Goal: Check status: Check status

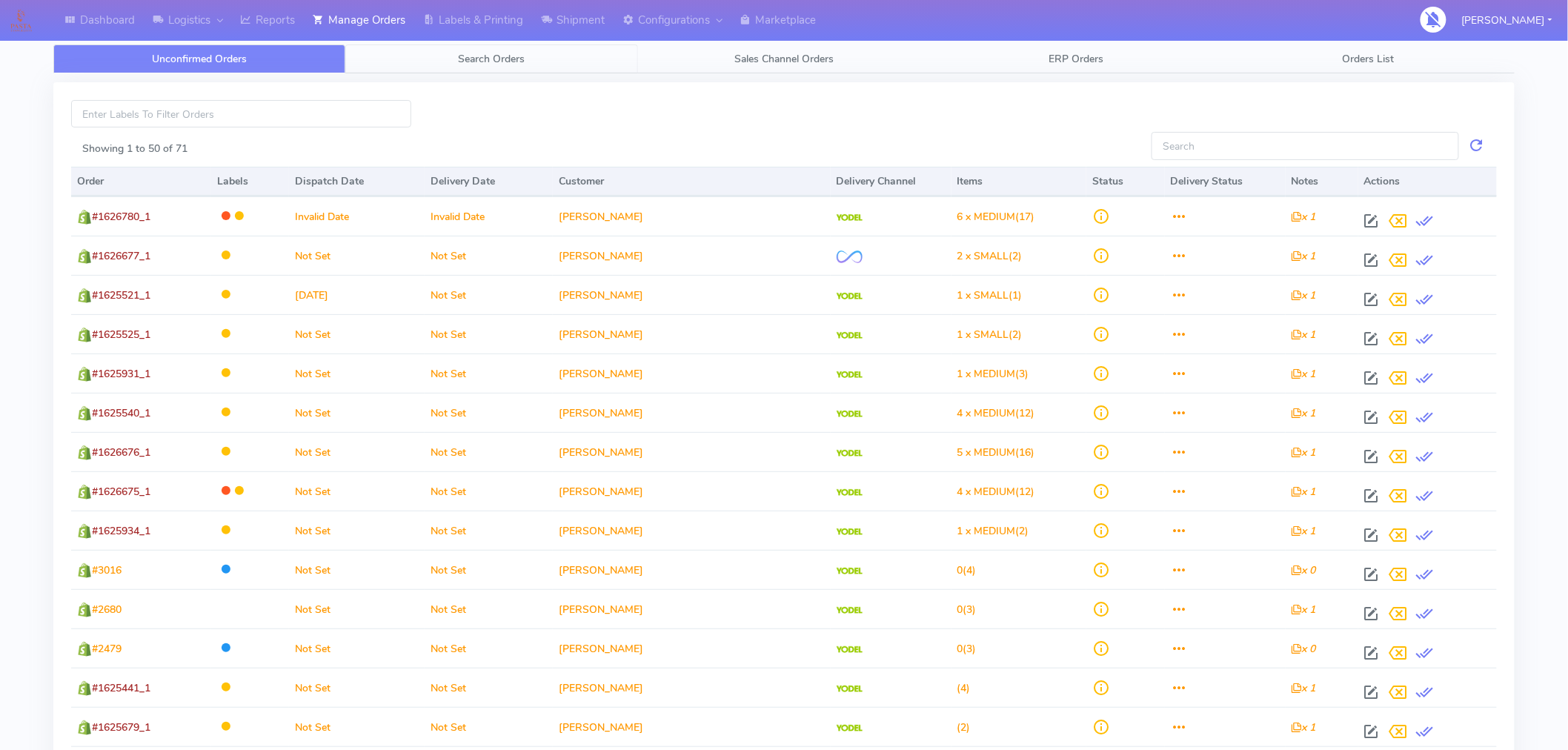
click at [504, 55] on span "Search Orders" at bounding box center [492, 58] width 67 height 14
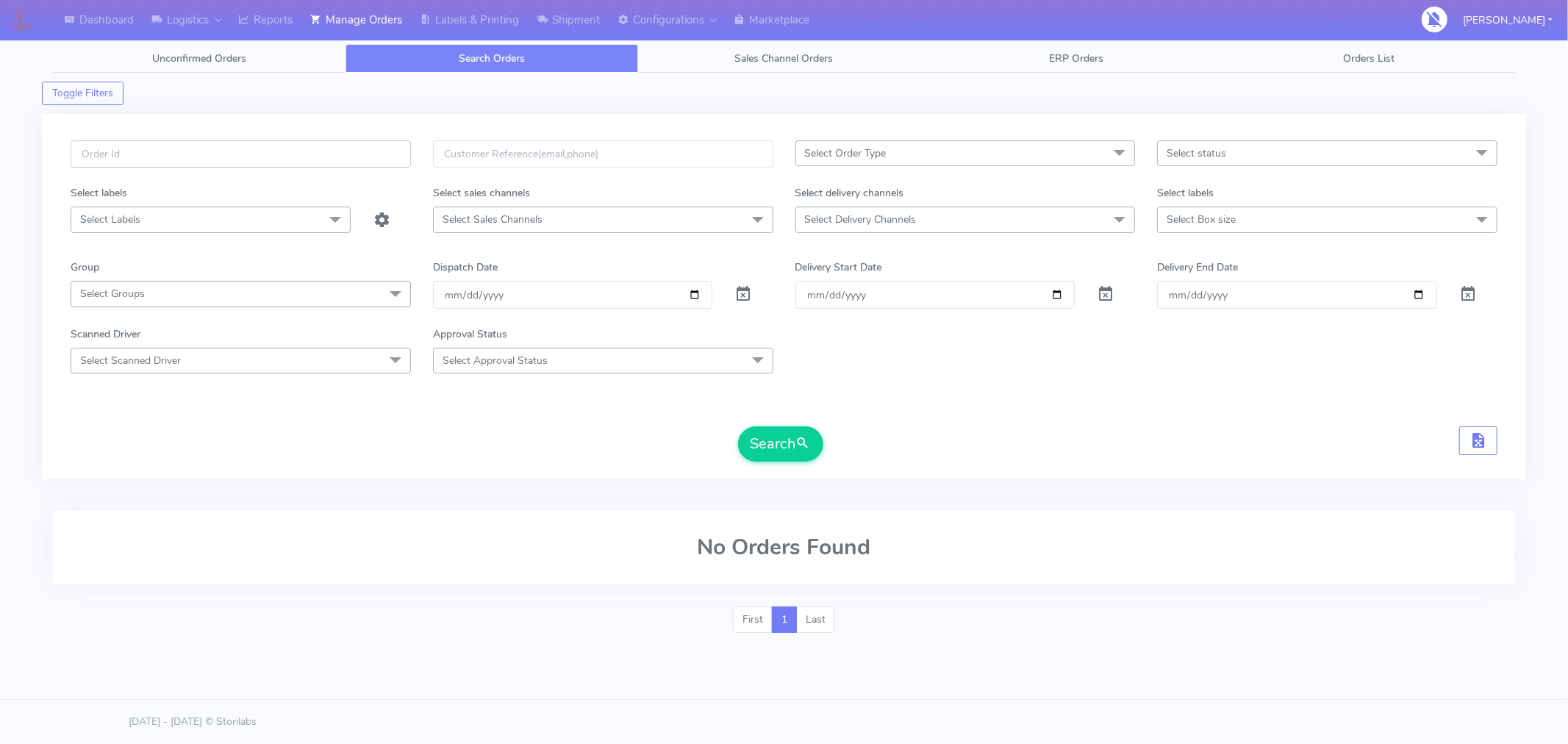
click at [345, 148] on input "text" at bounding box center [241, 154] width 340 height 27
paste input "#1626806_1"
type input "#1626806_1"
click at [789, 451] on button "Search" at bounding box center [781, 443] width 85 height 35
click at [748, 292] on span at bounding box center [743, 297] width 18 height 14
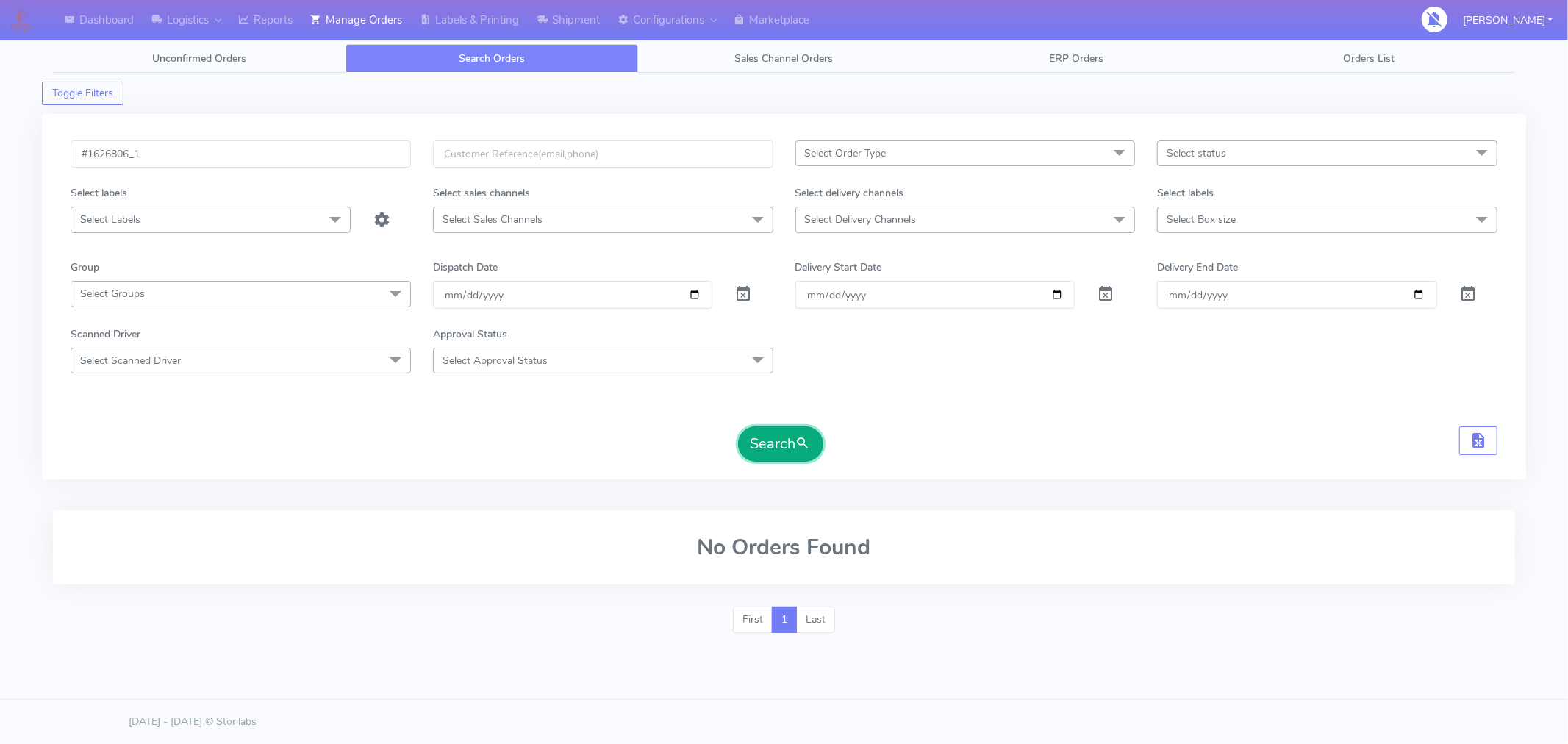
click at [766, 459] on button "Search" at bounding box center [781, 443] width 85 height 35
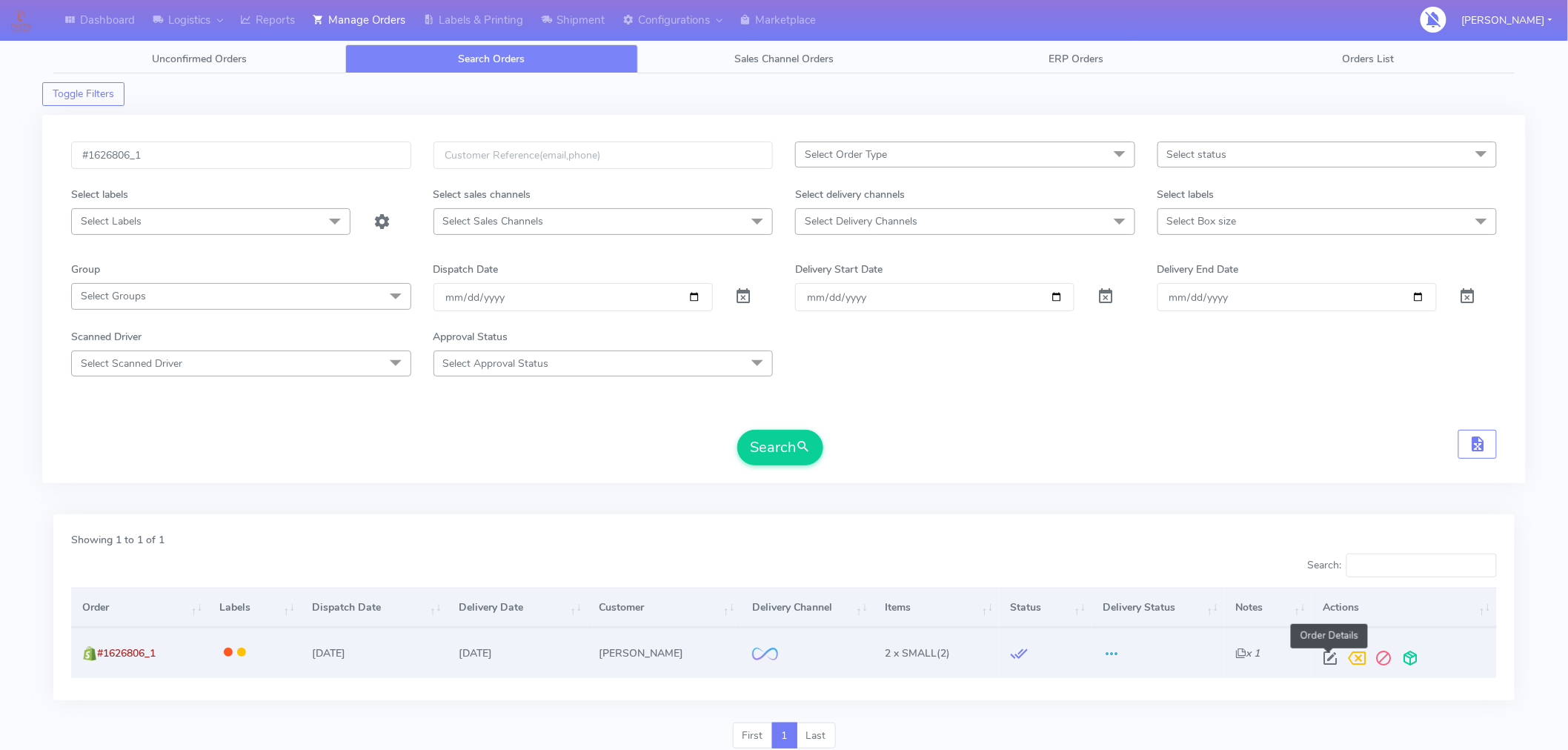
click at [1330, 655] on span at bounding box center [1331, 661] width 27 height 14
select select "2"
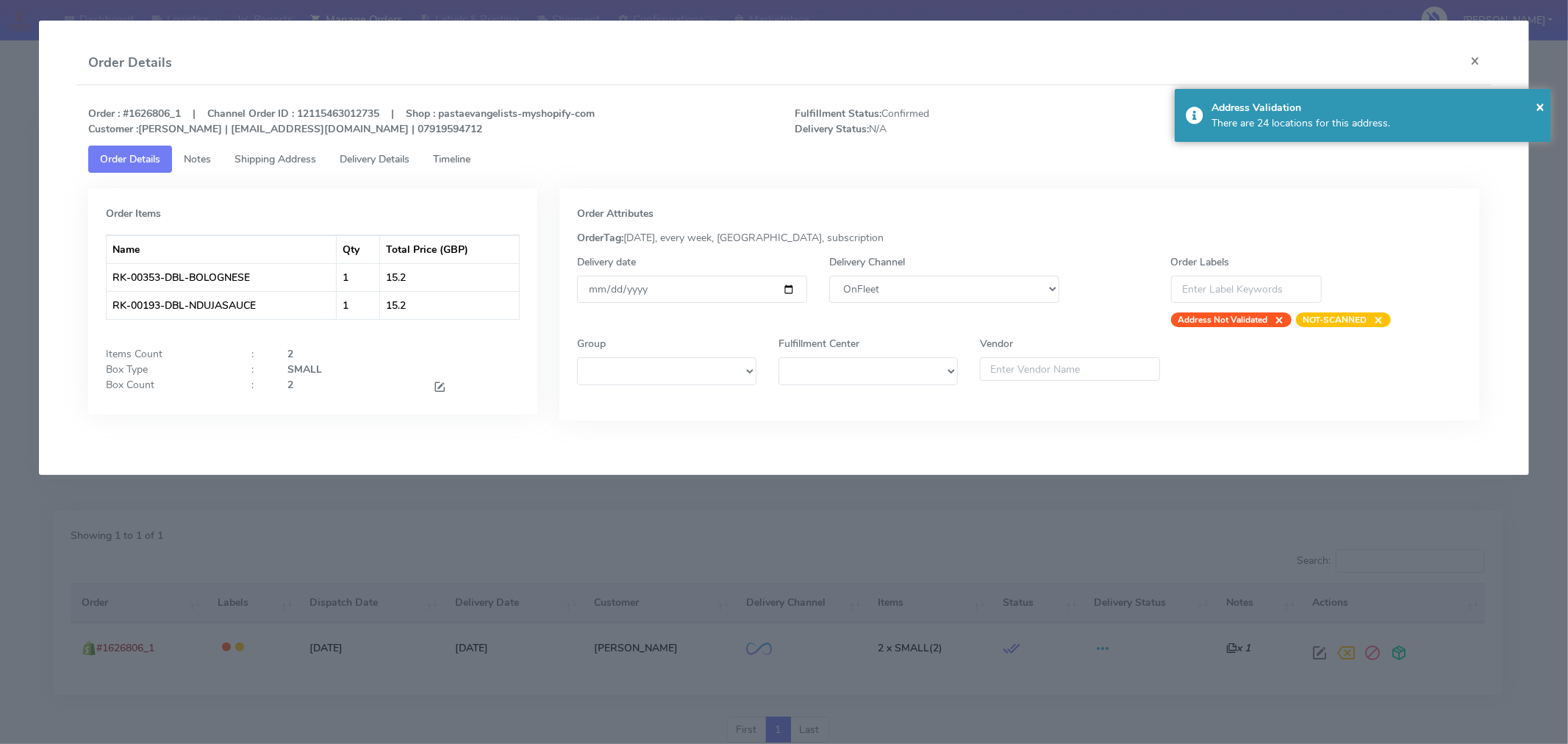
click at [457, 159] on span "Timeline" at bounding box center [452, 159] width 38 height 14
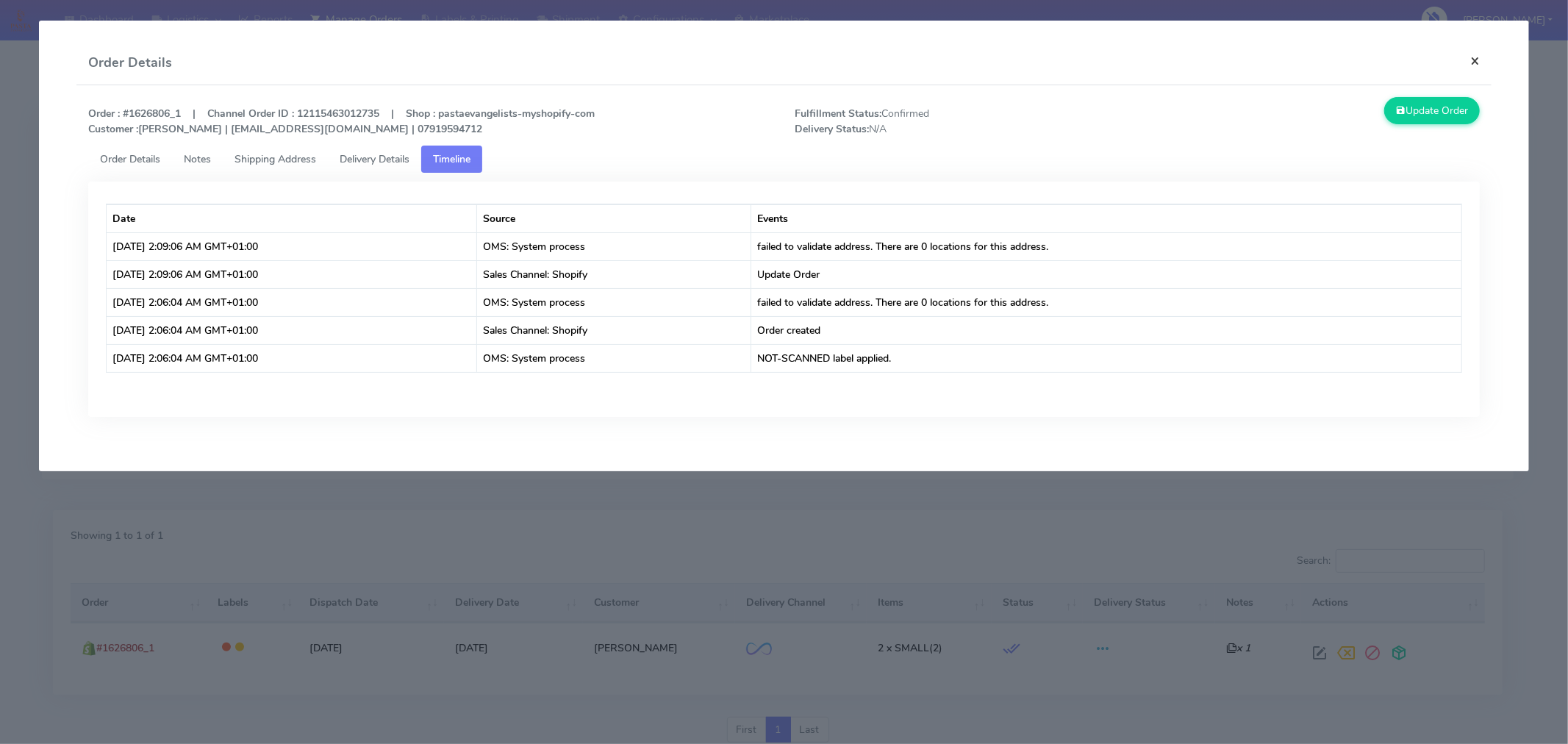
click at [1472, 59] on button "×" at bounding box center [1475, 61] width 33 height 39
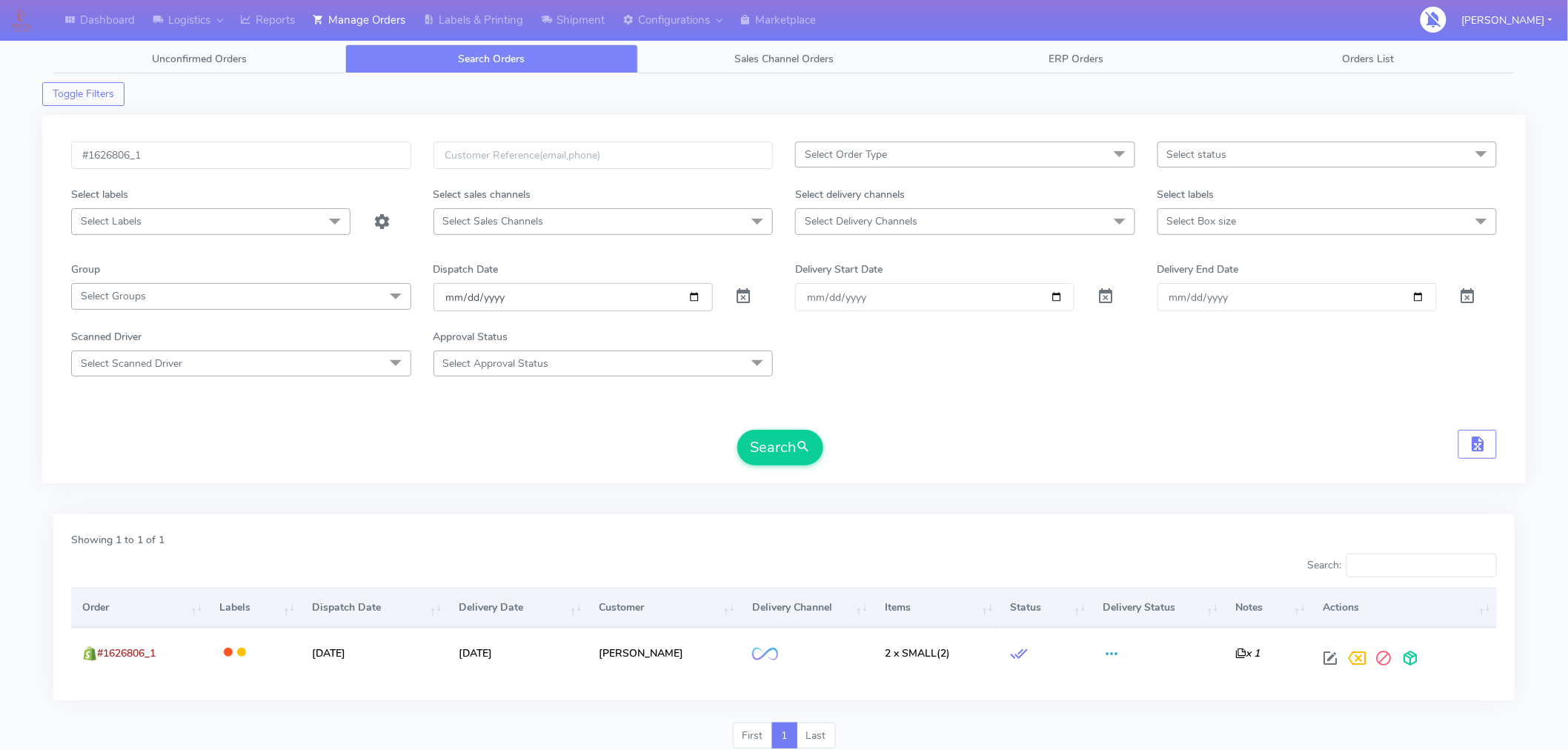
click at [697, 296] on input "date" at bounding box center [573, 296] width 279 height 28
type input "[DATE]"
click at [782, 447] on button "Search" at bounding box center [781, 447] width 86 height 35
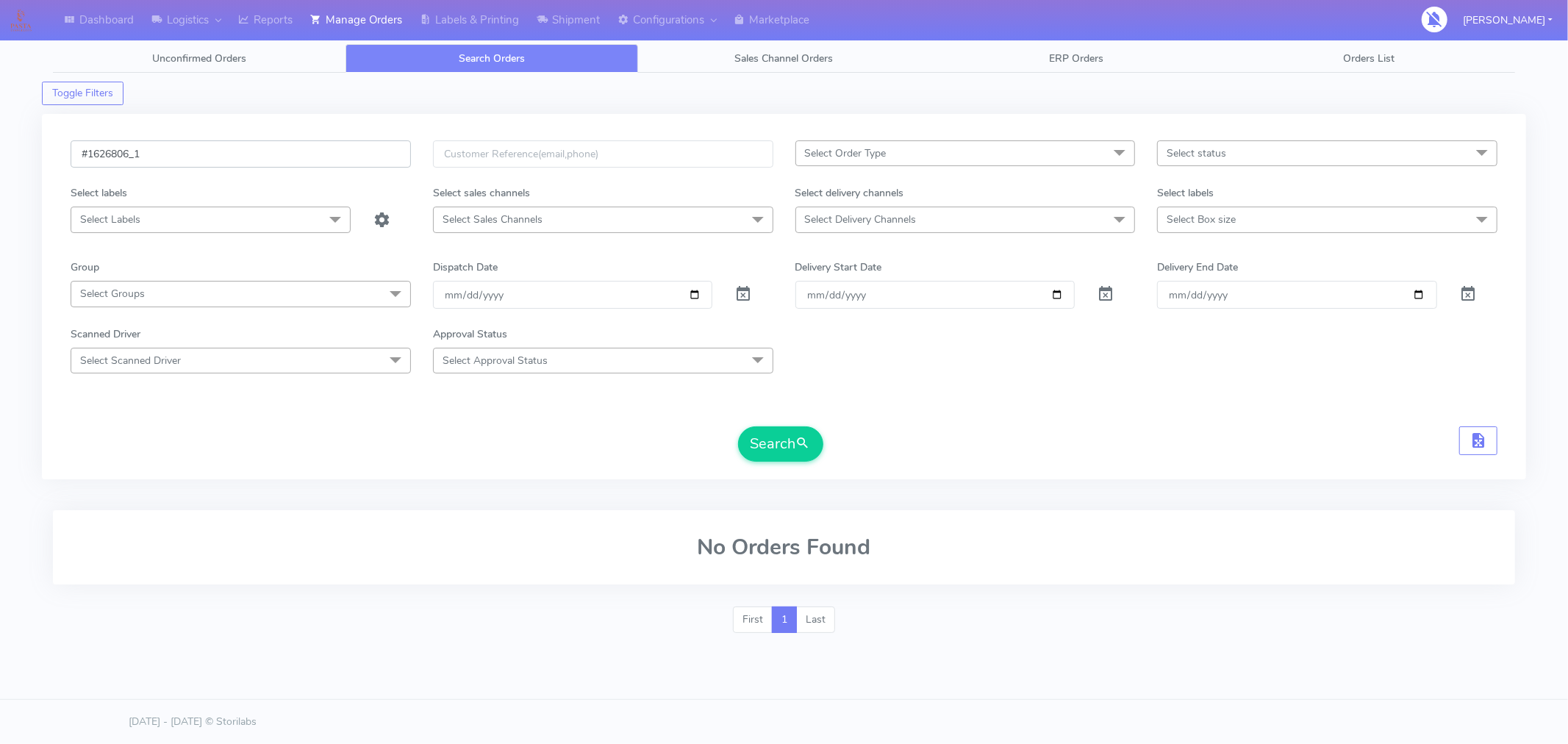
click at [371, 159] on input "#1626806_1" at bounding box center [241, 154] width 340 height 27
click at [773, 444] on button "Search" at bounding box center [781, 443] width 85 height 35
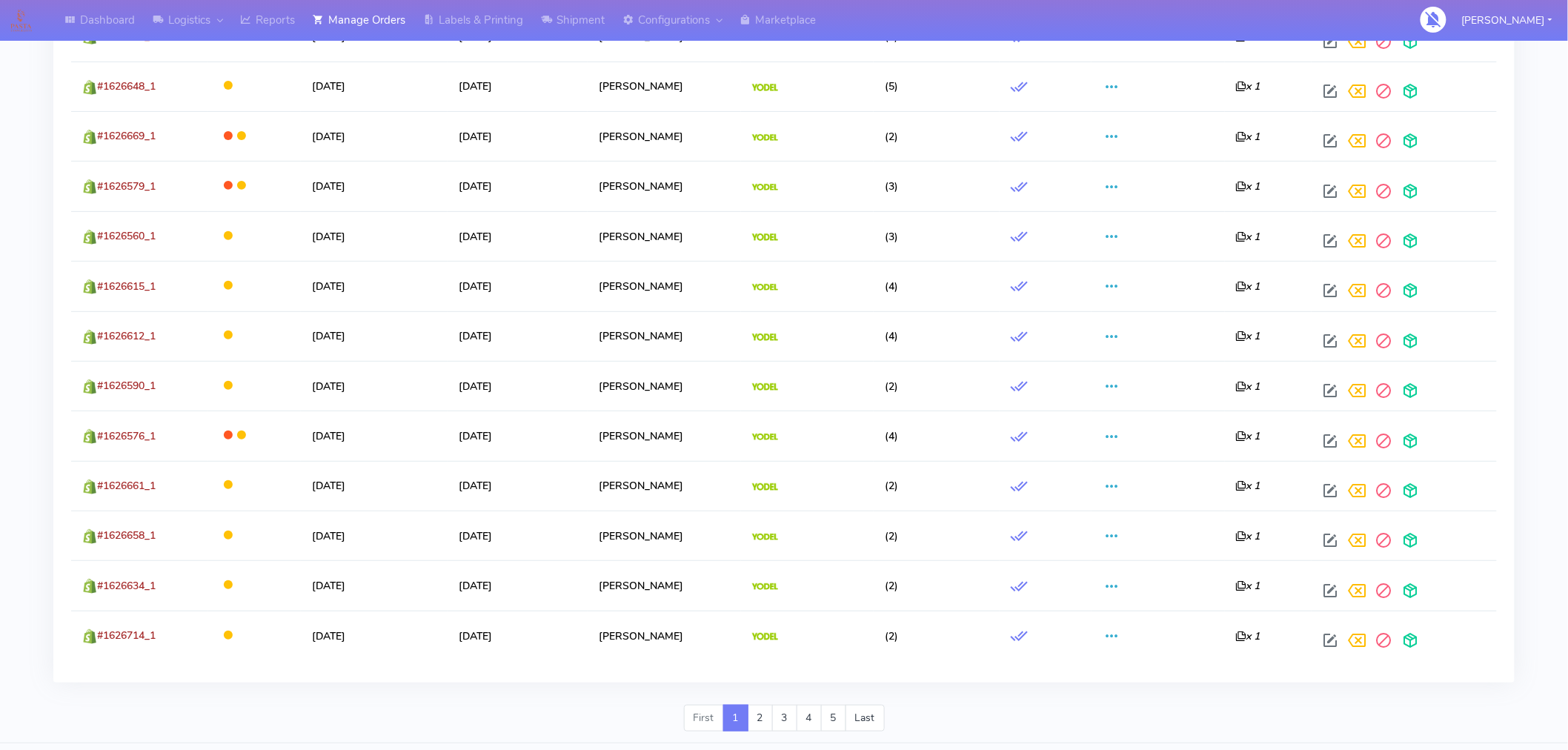
scroll to position [2505, 0]
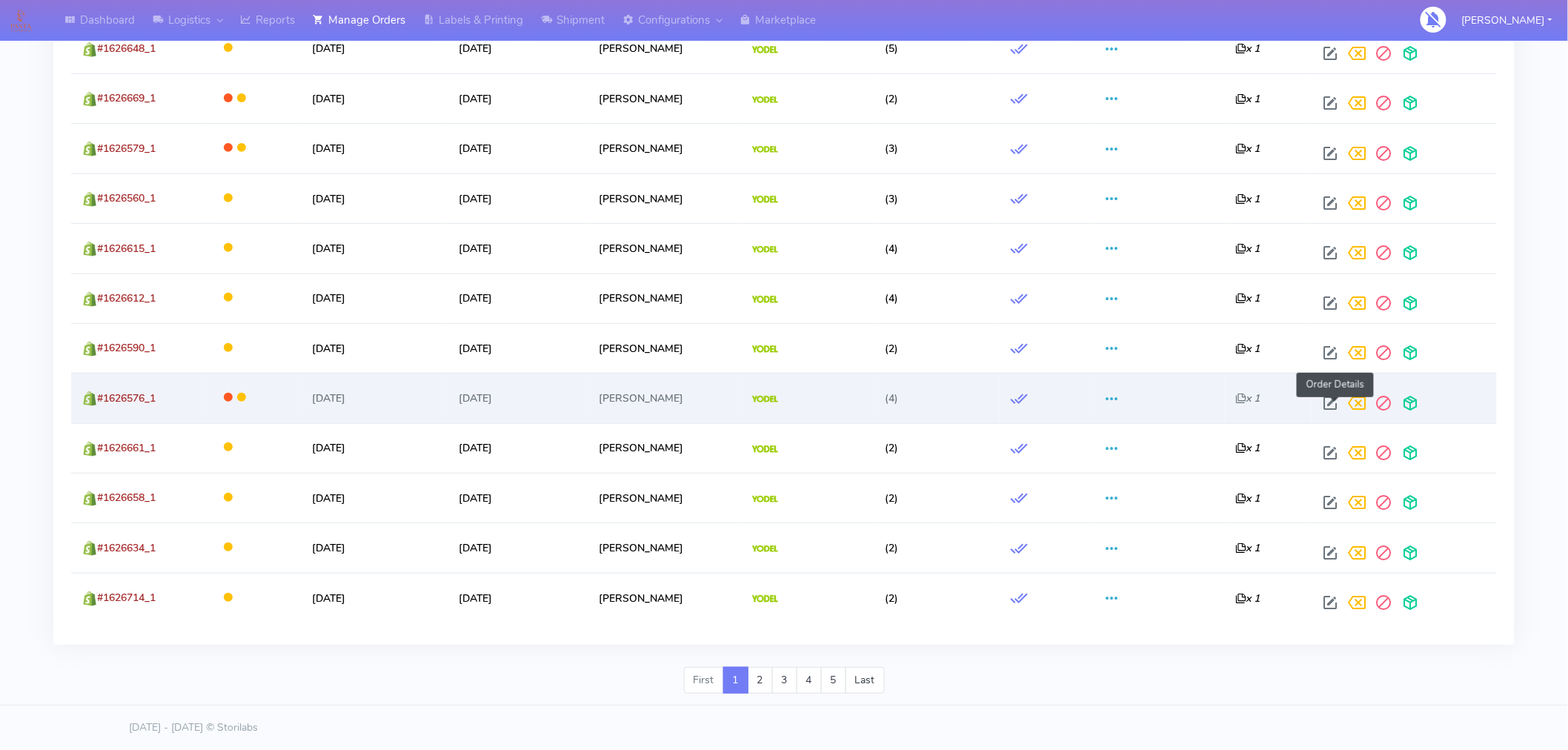
click at [1336, 401] on span at bounding box center [1331, 406] width 27 height 14
select select "5"
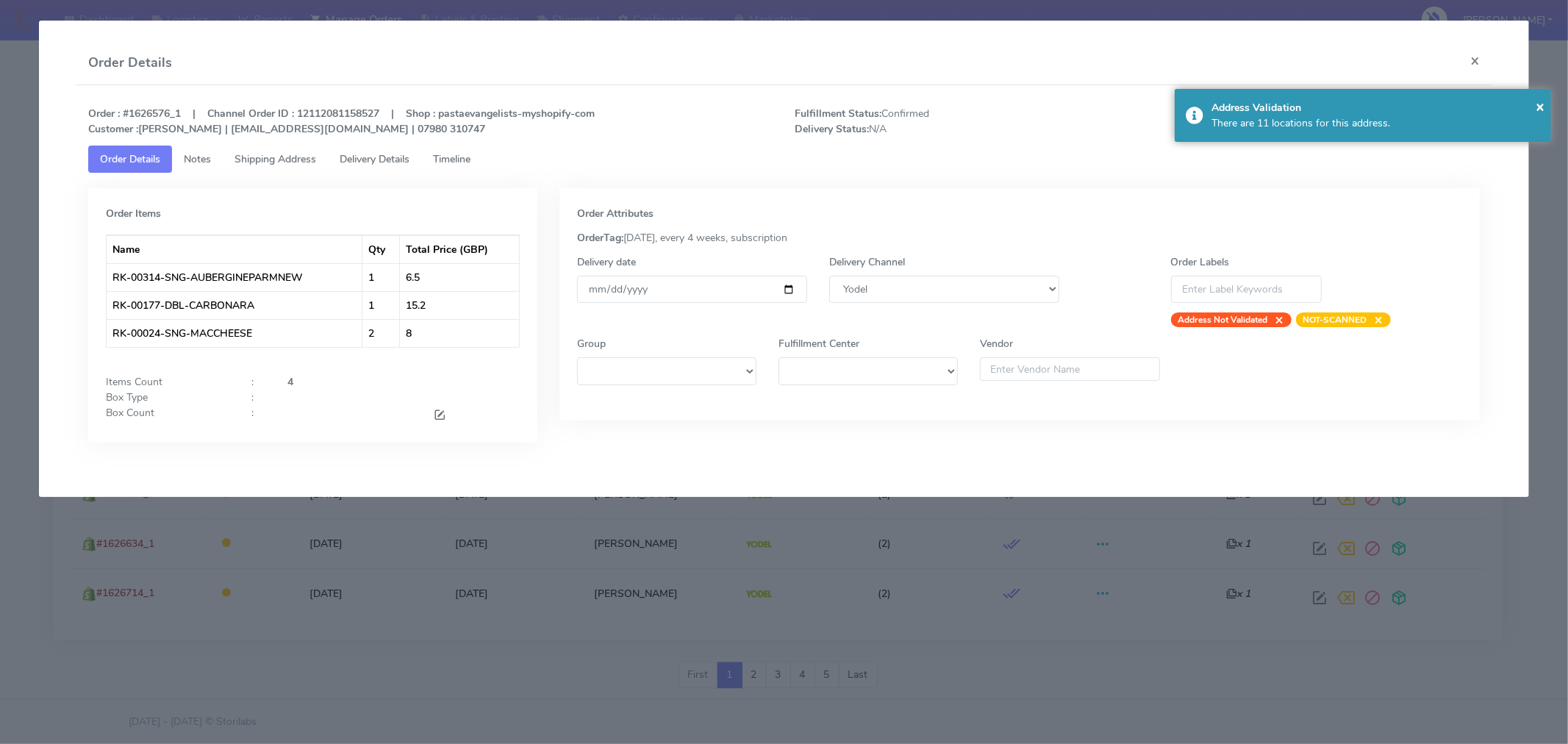
click at [461, 160] on span "Timeline" at bounding box center [452, 159] width 38 height 14
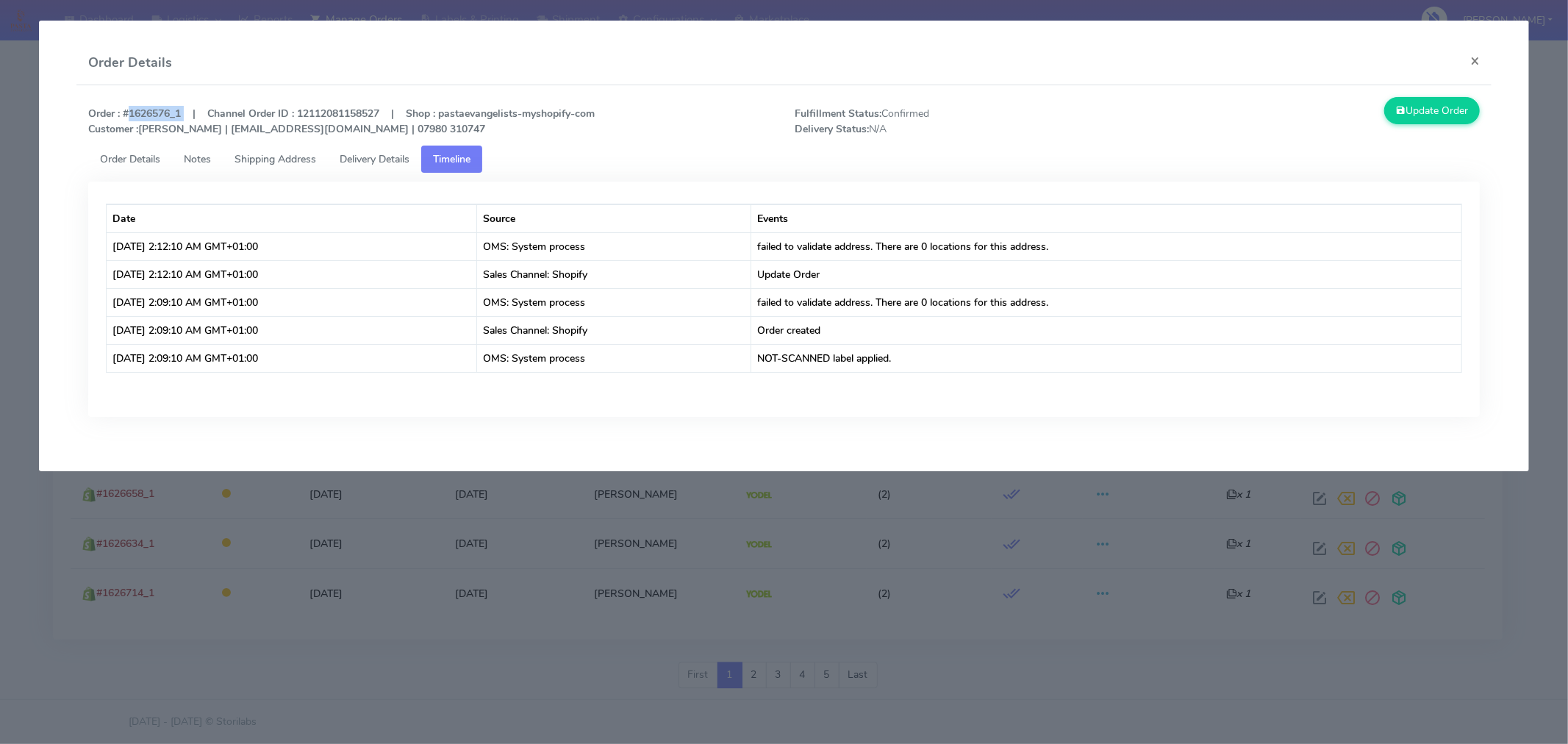
drag, startPoint x: 183, startPoint y: 115, endPoint x: 124, endPoint y: 114, distance: 59.0
click at [124, 114] on strong "Order : #1626576_1 | Channel Order ID : 12112081158527 | Shop : pastaevangelist…" at bounding box center [341, 121] width 507 height 29
copy strong "#1626576_1"
click at [1474, 68] on button "×" at bounding box center [1475, 61] width 33 height 39
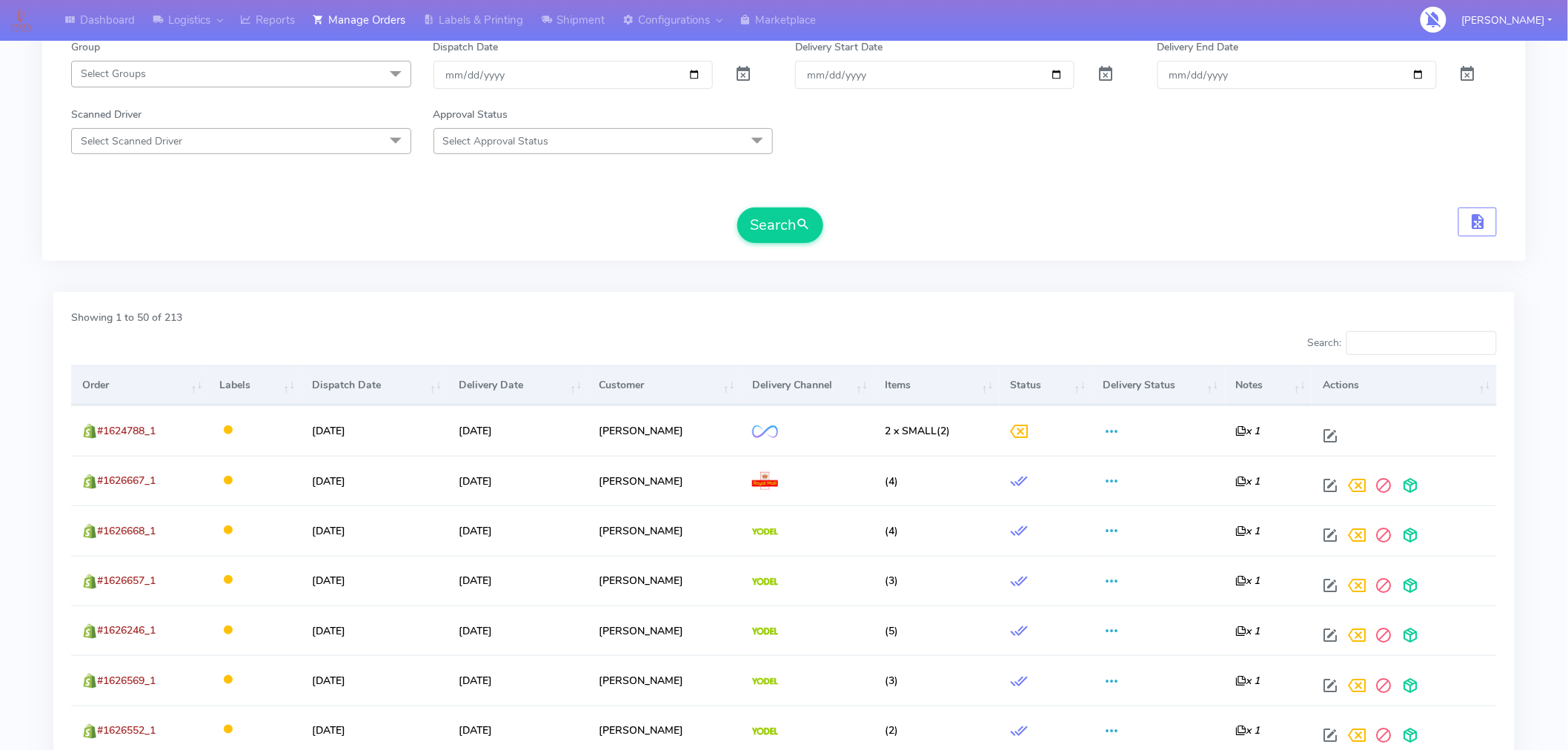
scroll to position [0, 0]
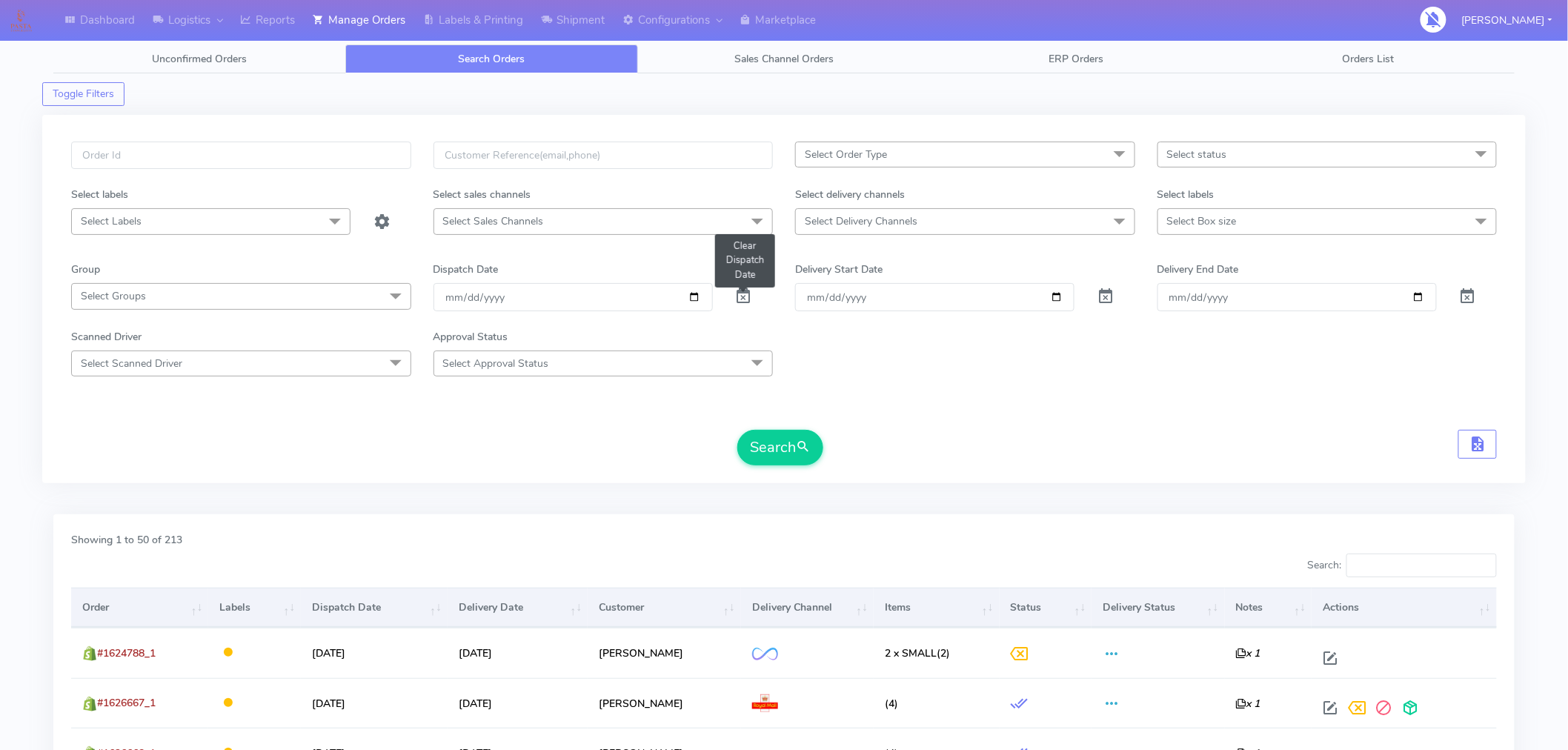
click at [745, 296] on span at bounding box center [743, 299] width 18 height 14
click at [1058, 298] on input "Order" at bounding box center [934, 296] width 279 height 28
type input "[DATE]"
click at [1420, 299] on input "Delivery End Date" at bounding box center [1296, 296] width 279 height 28
type input "[DATE]"
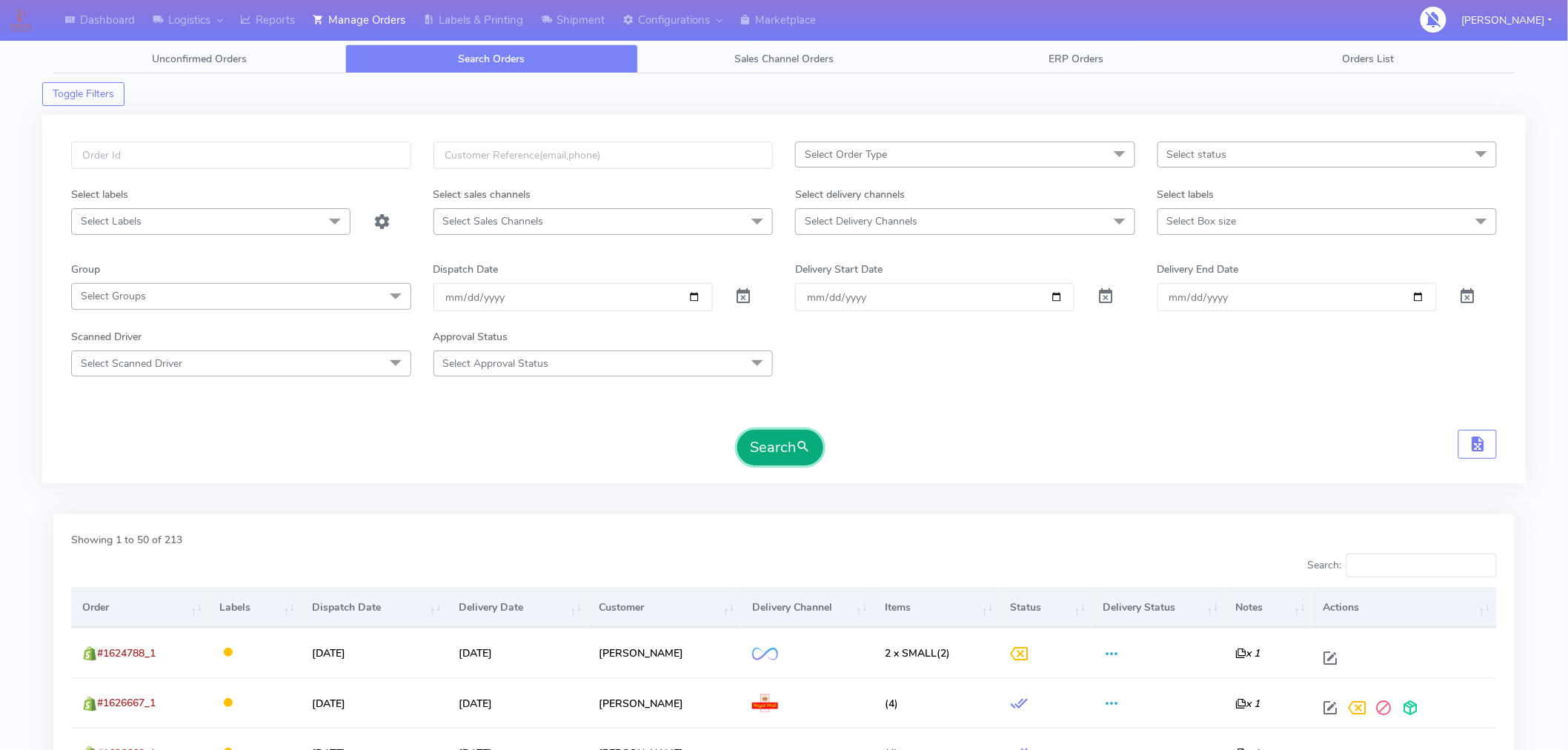
click at [801, 450] on span "submit" at bounding box center [804, 447] width 15 height 20
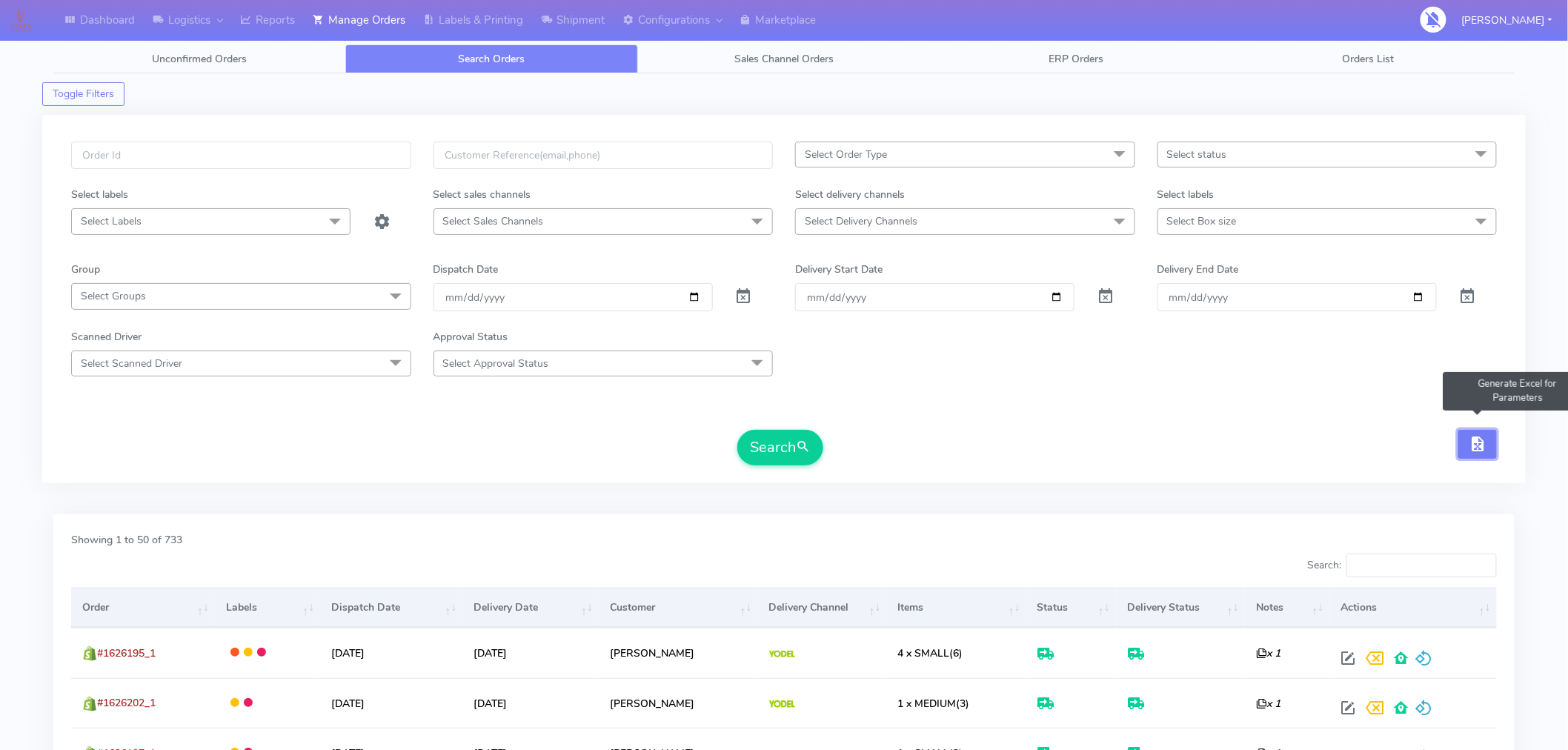
click at [1483, 447] on span "button" at bounding box center [1477, 447] width 18 height 14
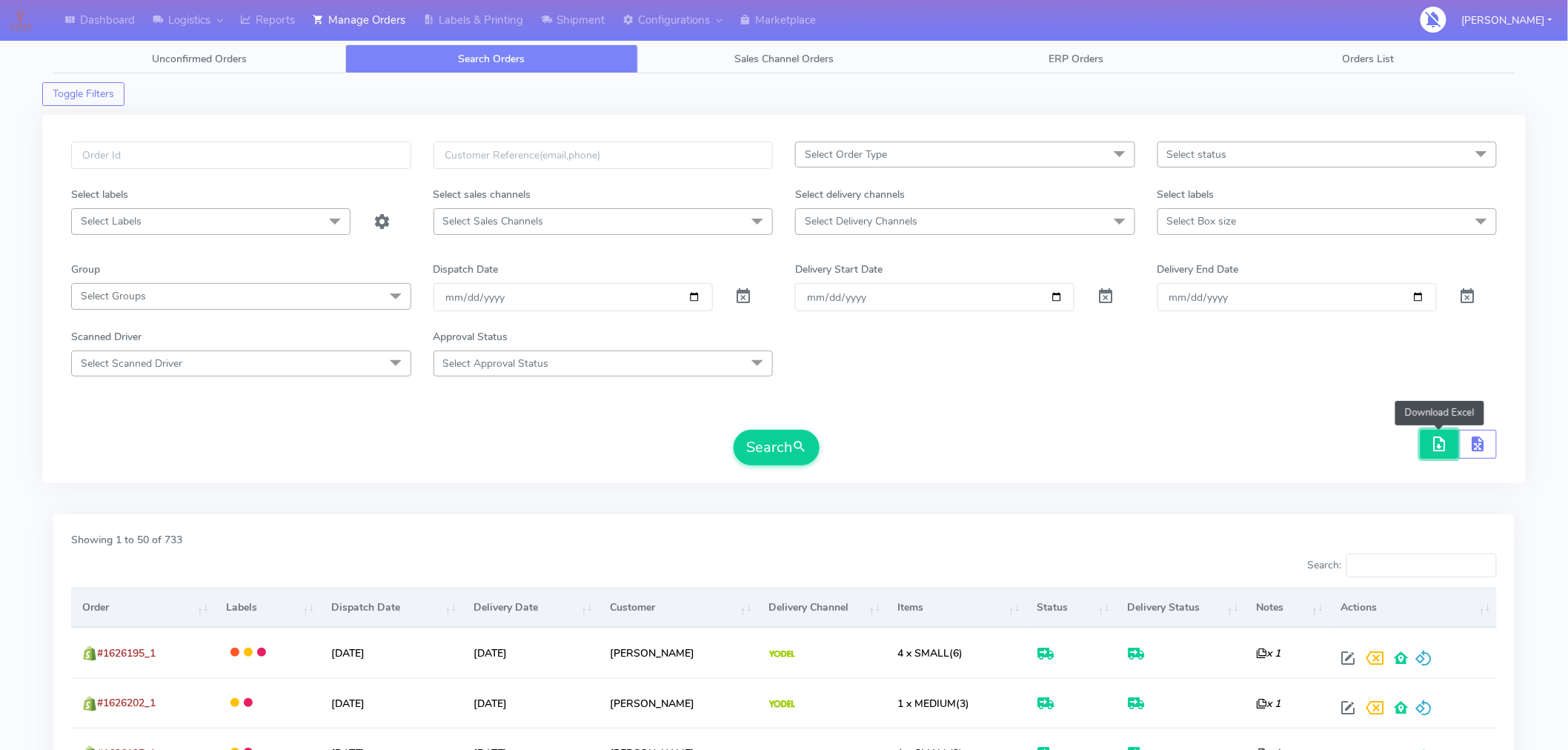
click at [1436, 445] on span "button" at bounding box center [1439, 447] width 18 height 14
click at [1436, 440] on span "button" at bounding box center [1439, 447] width 18 height 14
